Goal: Task Accomplishment & Management: Manage account settings

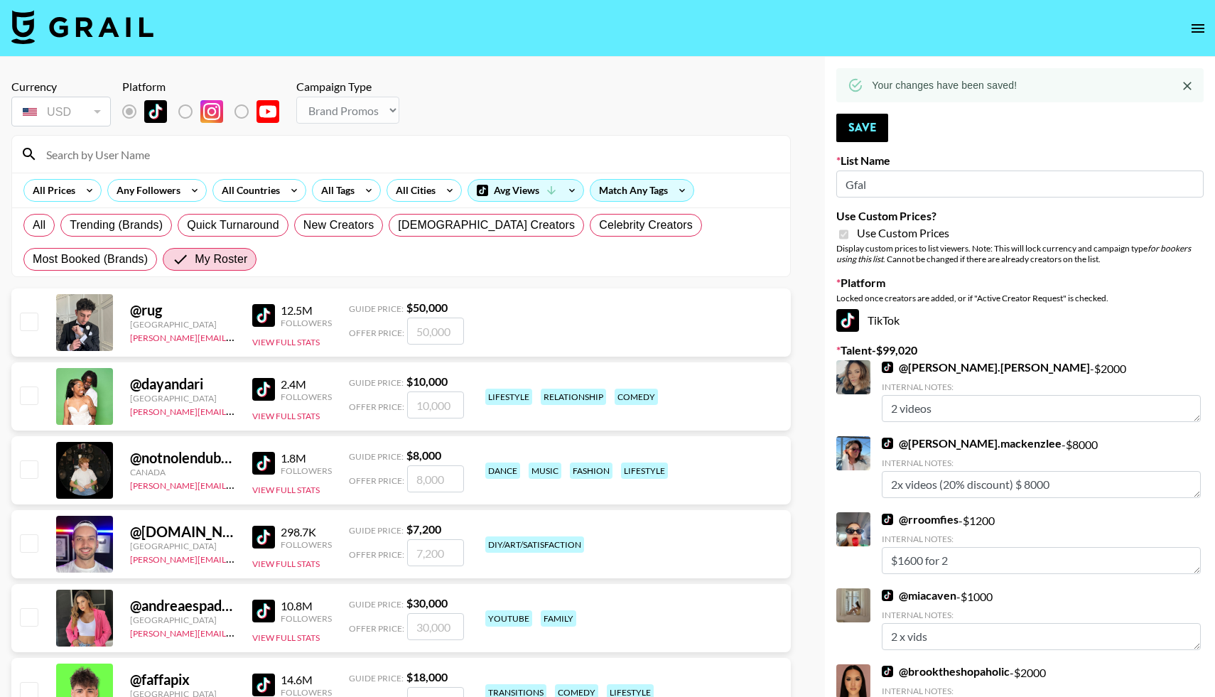
select select "Brand"
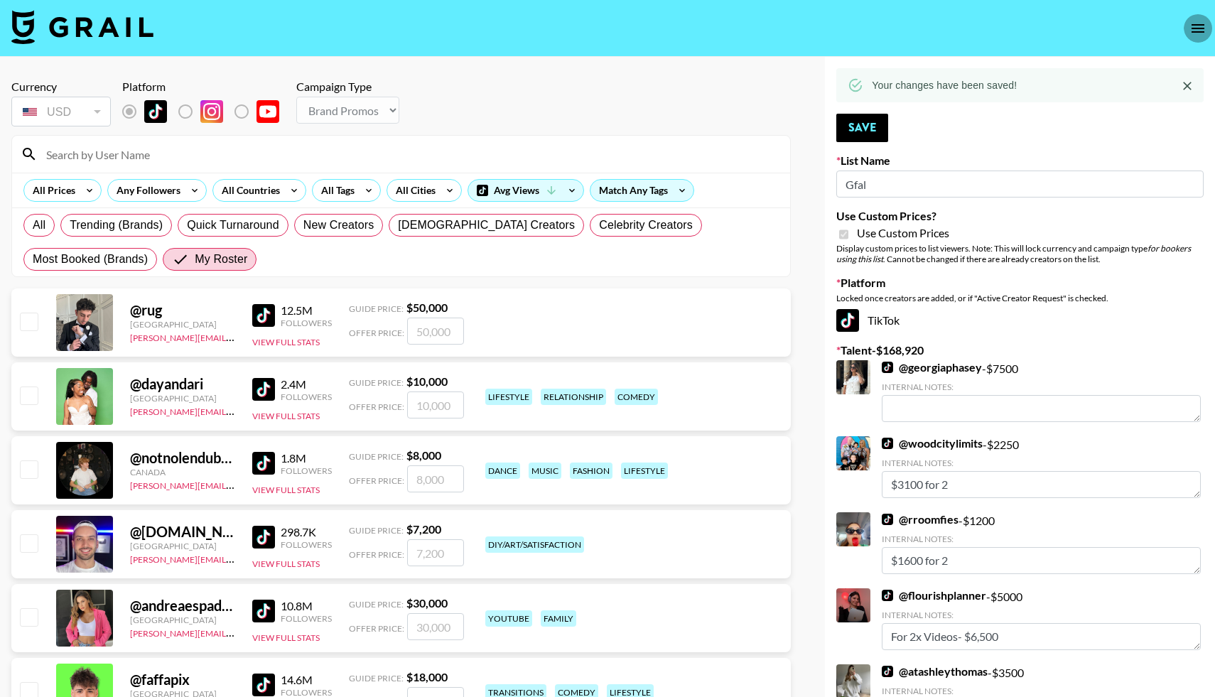
click at [1190, 23] on icon "open drawer" at bounding box center [1197, 28] width 17 height 17
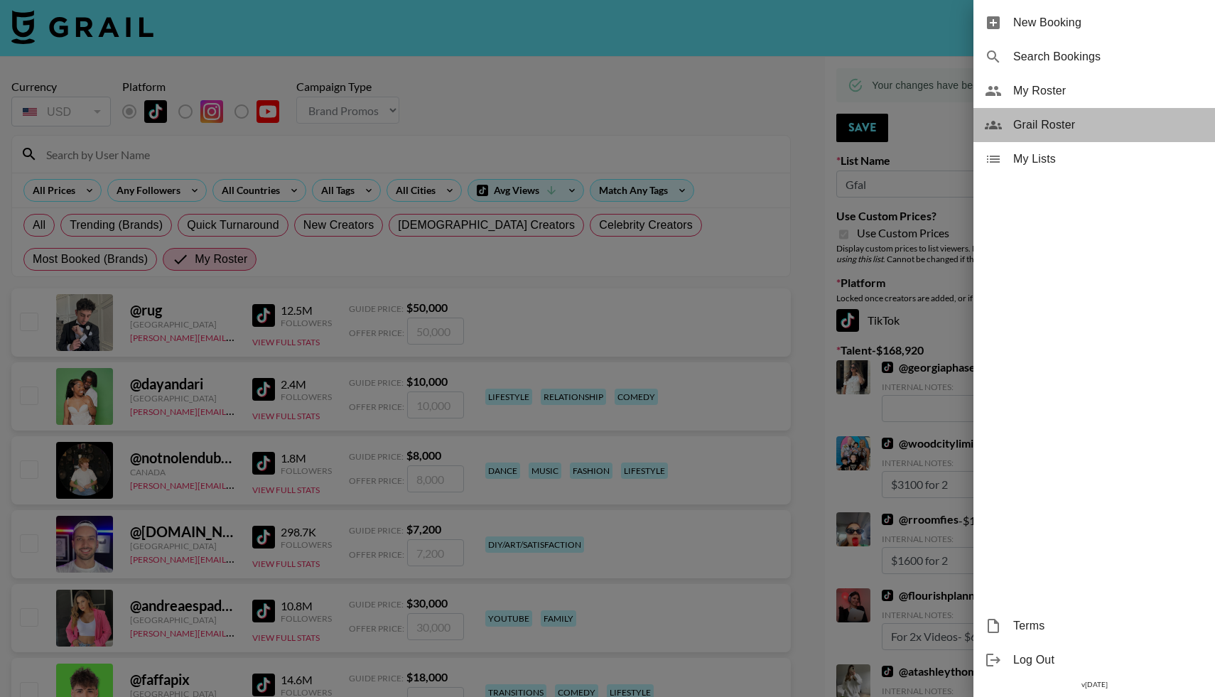
click at [1027, 130] on span "Grail Roster" at bounding box center [1108, 125] width 190 height 17
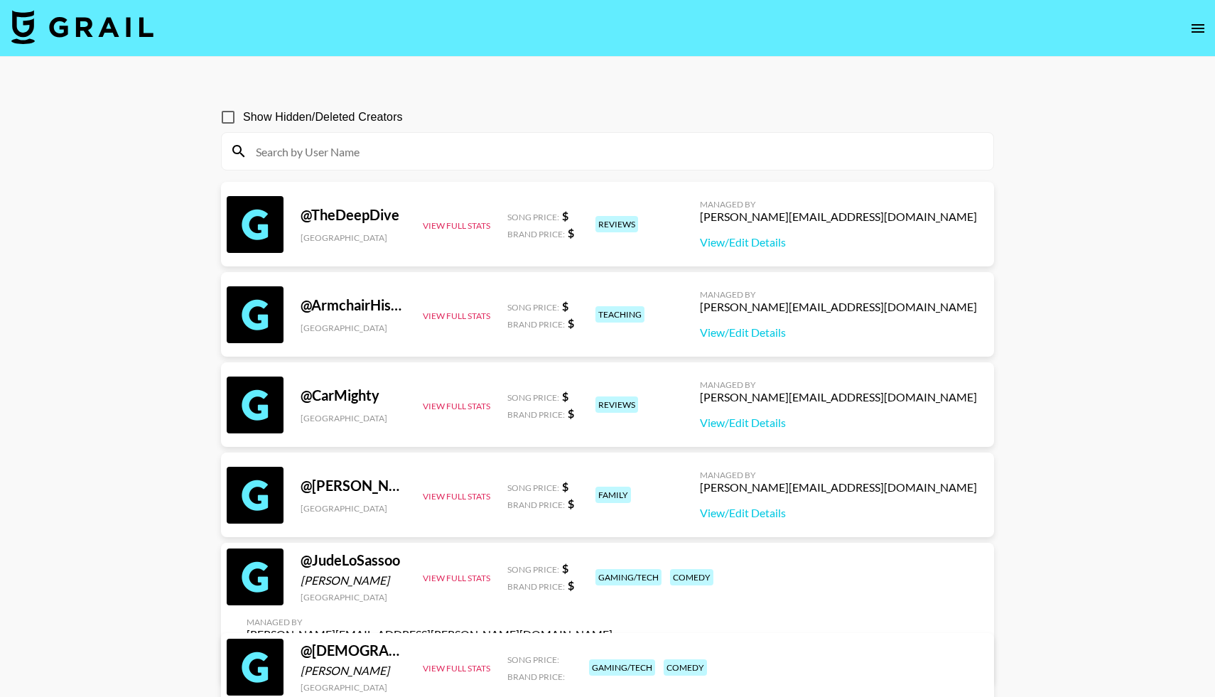
click at [289, 155] on input at bounding box center [616, 151] width 738 height 23
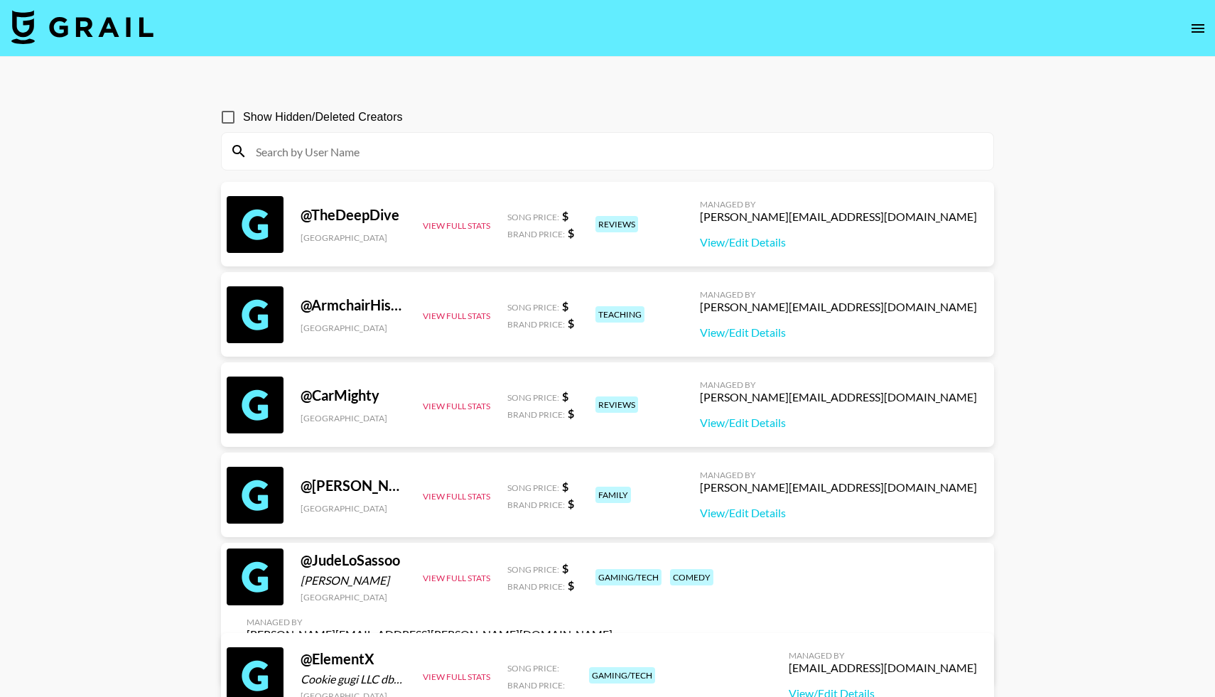
click at [289, 145] on input at bounding box center [616, 151] width 738 height 23
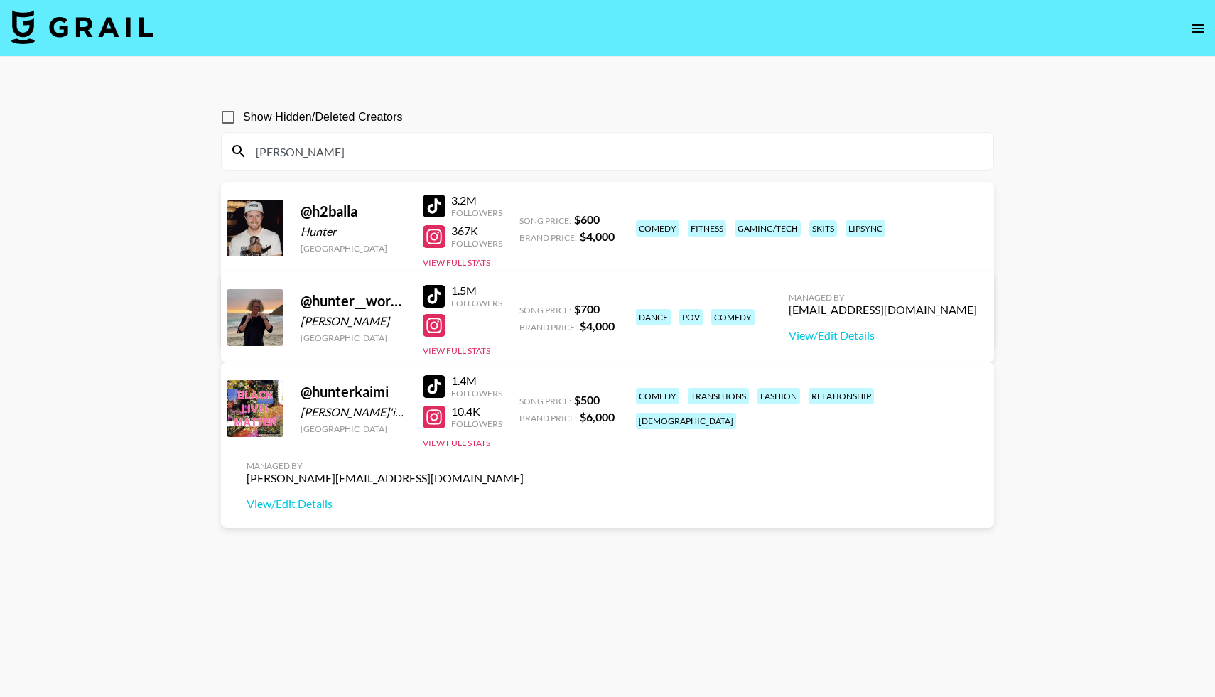
type input "hunter"
drag, startPoint x: 295, startPoint y: 151, endPoint x: 239, endPoint y: 150, distance: 56.1
click at [239, 150] on div "hunter" at bounding box center [608, 151] width 772 height 37
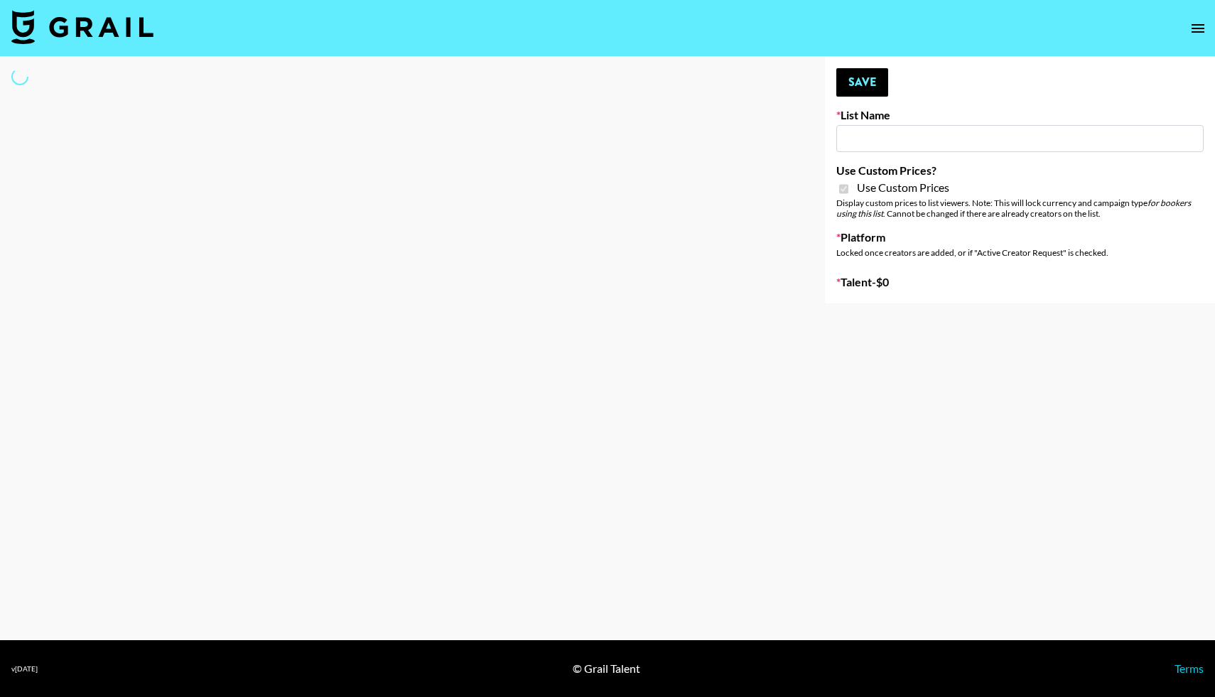
type input "Luckin - TT"
checkbox input "true"
select select "Brand"
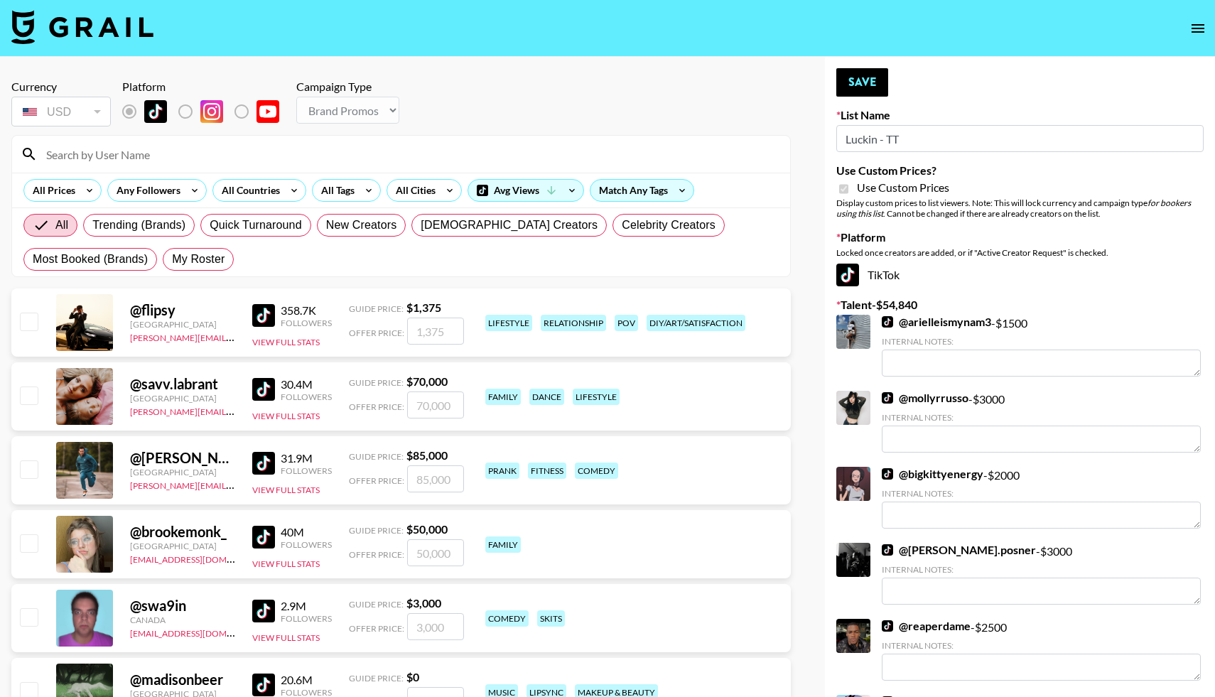
click at [83, 156] on input at bounding box center [410, 154] width 744 height 23
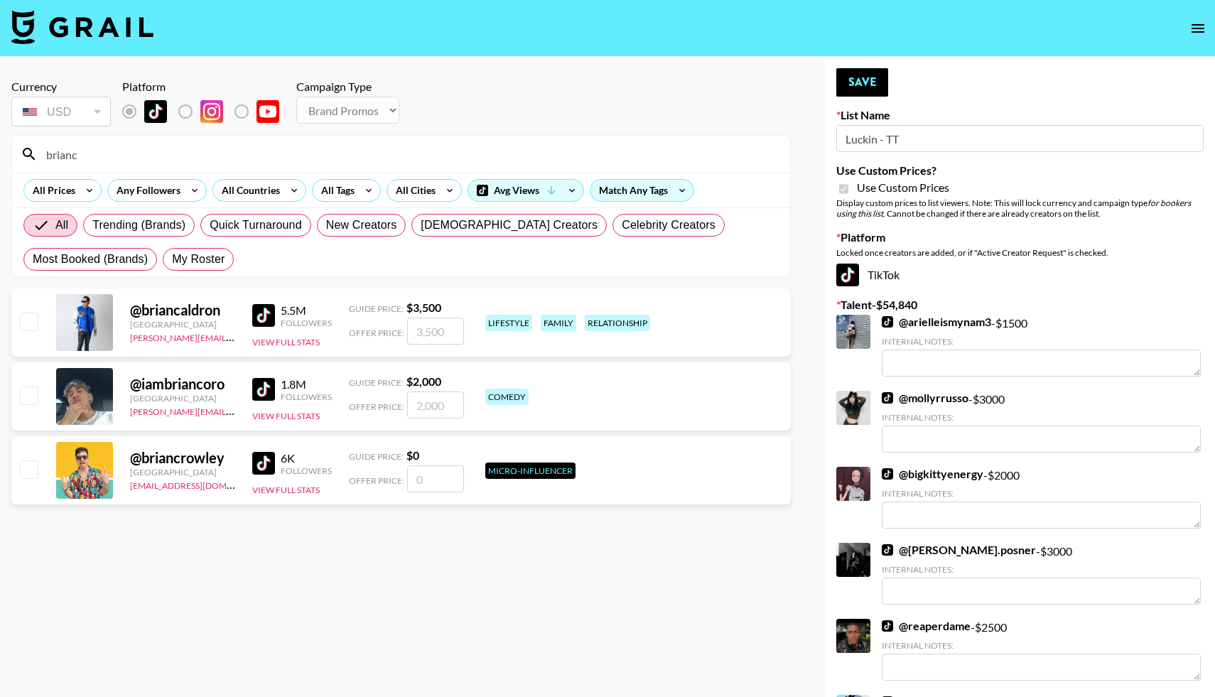
type input "brianc"
click at [28, 400] on input "checkbox" at bounding box center [28, 395] width 17 height 17
checkbox input "true"
drag, startPoint x: 450, startPoint y: 408, endPoint x: 398, endPoint y: 403, distance: 52.1
click at [398, 404] on div "Offer Price: 2000" at bounding box center [406, 404] width 115 height 27
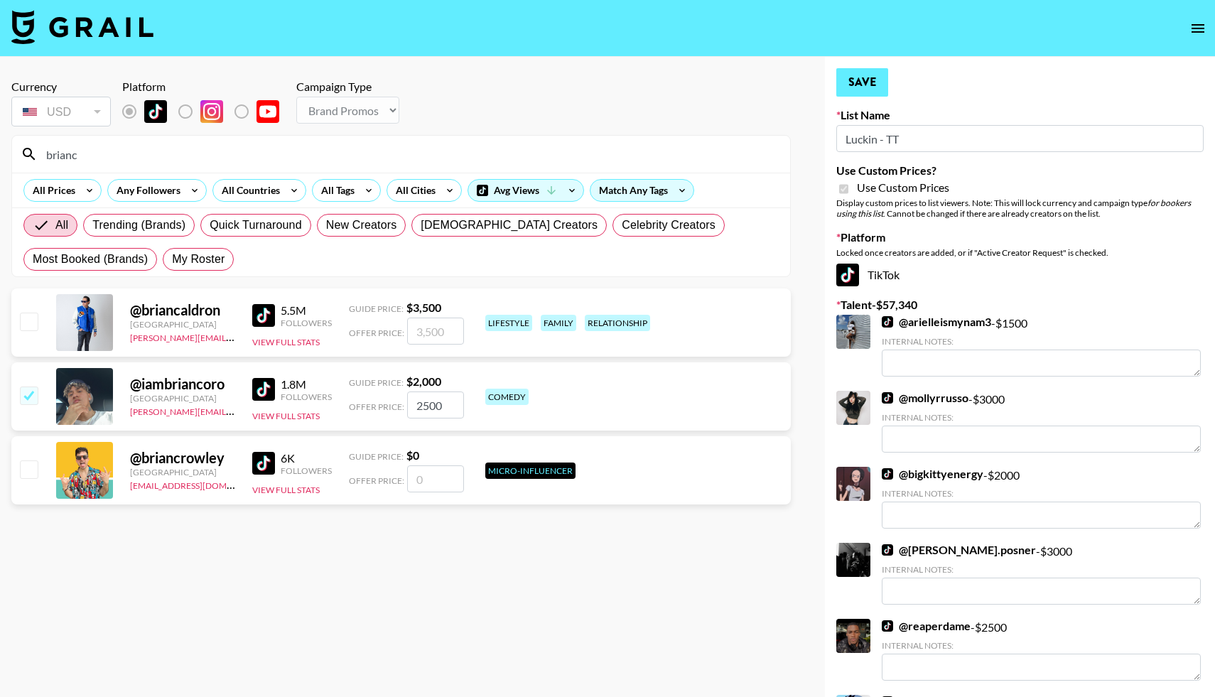
type input "2500"
click at [864, 72] on button "Save" at bounding box center [862, 82] width 52 height 28
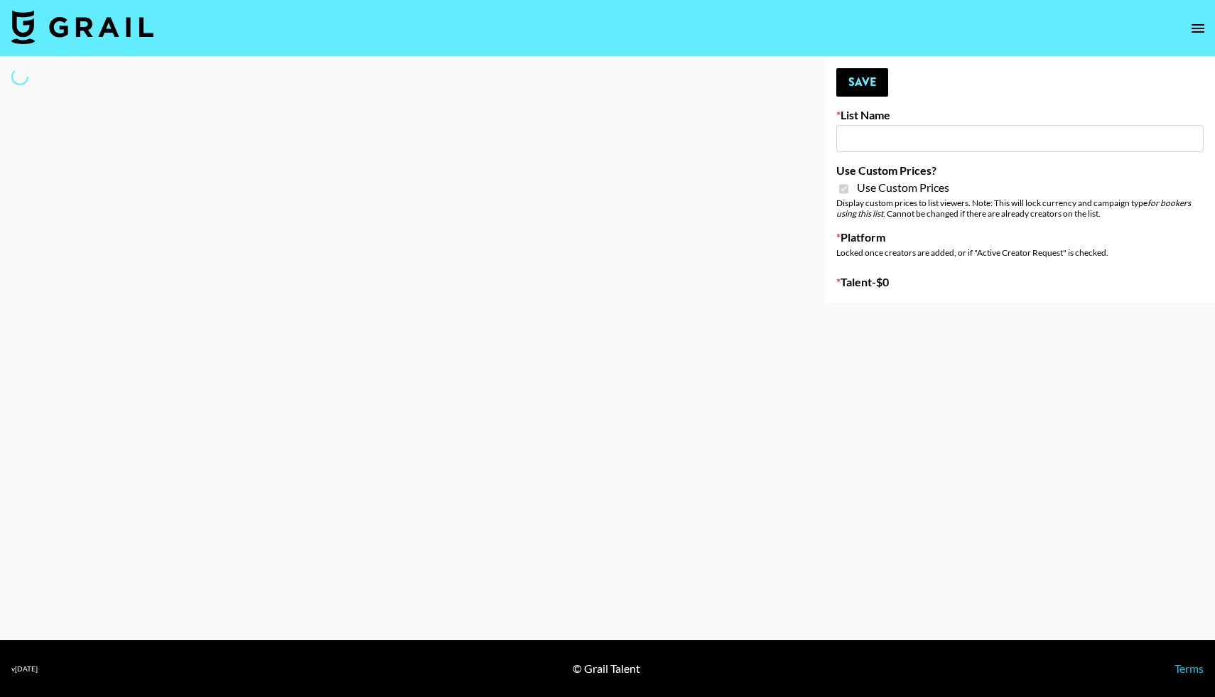
type input "bigkitty"
checkbox input "true"
select select "Brand"
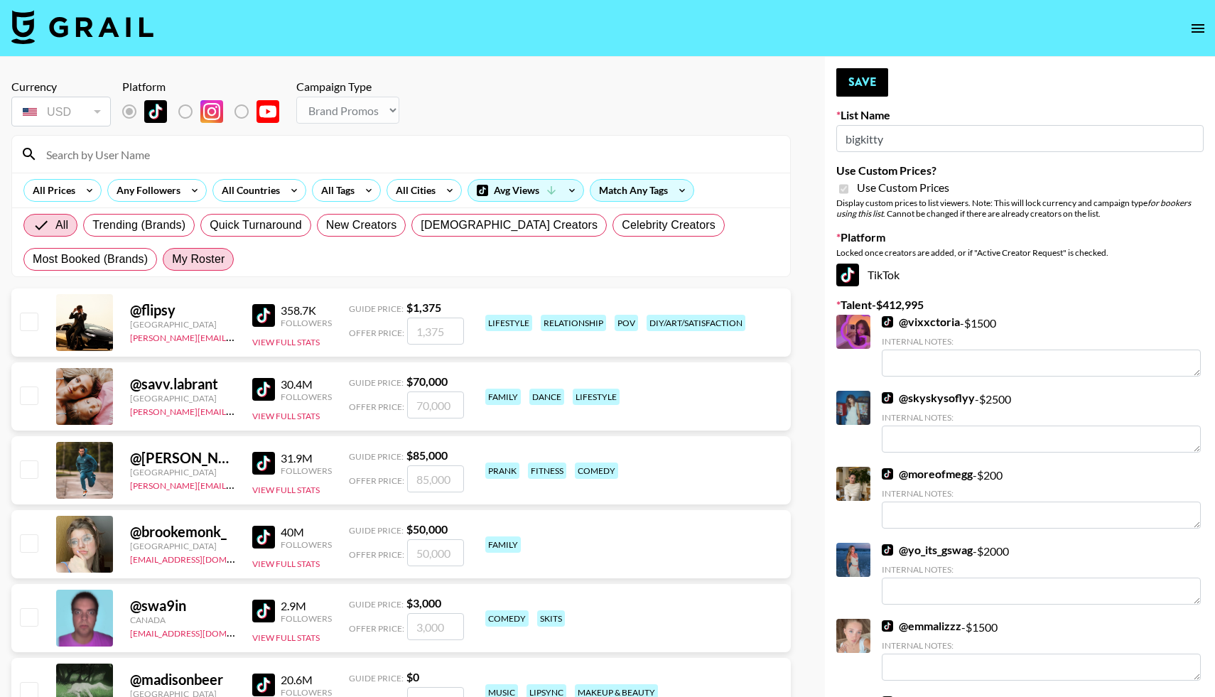
click at [205, 264] on span "My Roster" at bounding box center [198, 259] width 53 height 17
click at [172, 259] on input "My Roster" at bounding box center [172, 259] width 0 height 0
radio input "true"
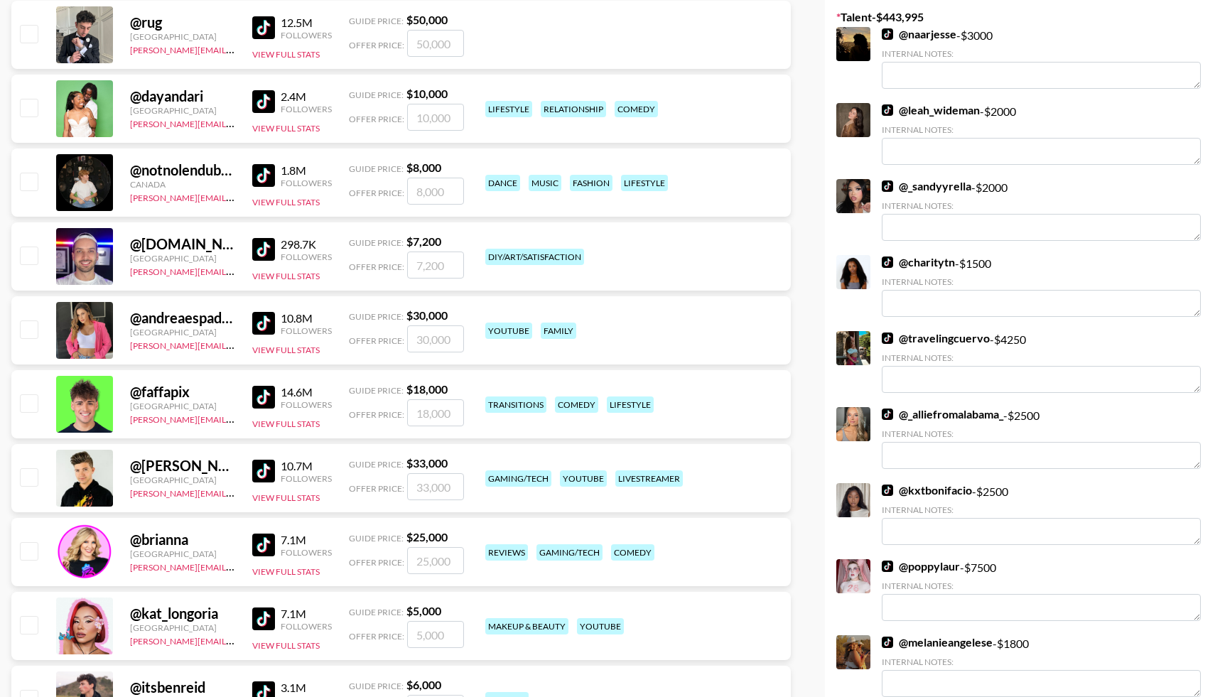
scroll to position [289, 0]
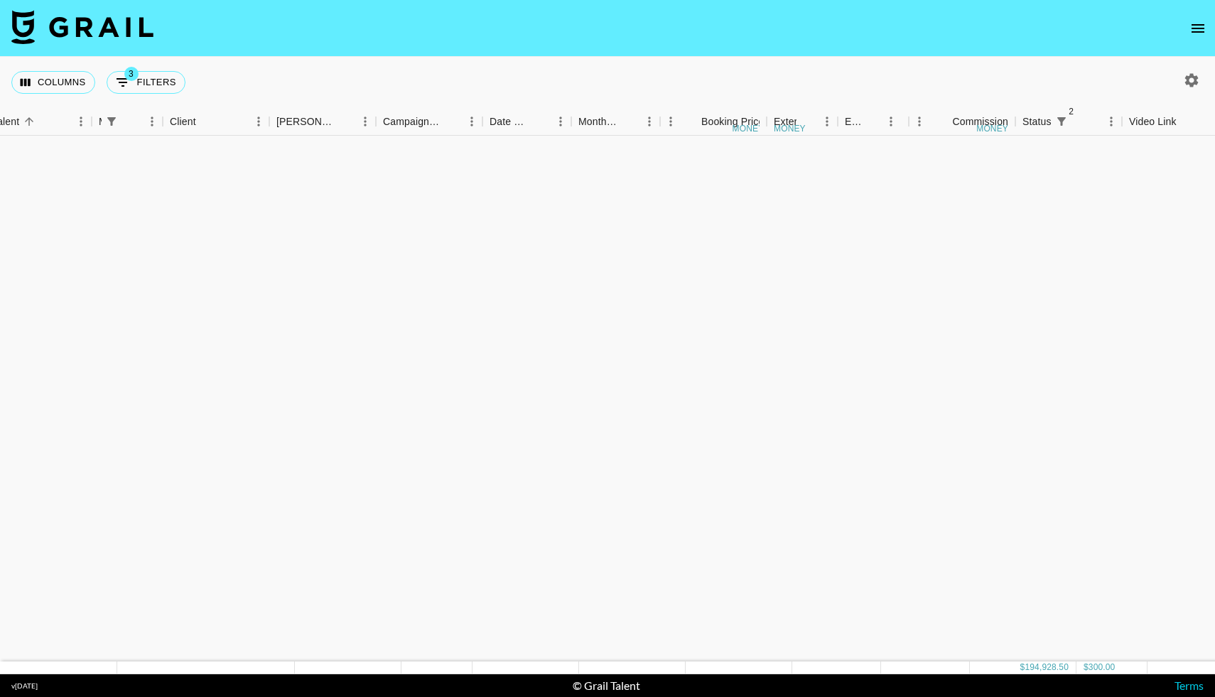
scroll to position [1226, 310]
